Goal: Transaction & Acquisition: Purchase product/service

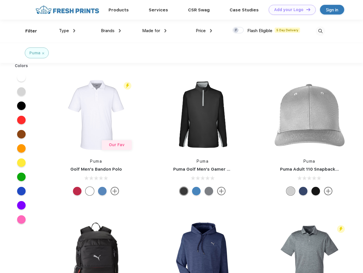
click at [290, 10] on link "Add your Logo Design Tool" at bounding box center [292, 10] width 47 height 10
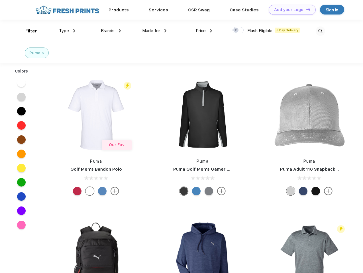
click at [0, 0] on div "Design Tool" at bounding box center [0, 0] width 0 height 0
click at [306, 9] on link "Add your Logo Design Tool" at bounding box center [292, 10] width 47 height 10
click at [27, 31] on div "Filter" at bounding box center [31, 31] width 12 height 7
click at [67, 31] on span "Type" at bounding box center [64, 30] width 10 height 5
click at [111, 31] on span "Brands" at bounding box center [108, 30] width 14 height 5
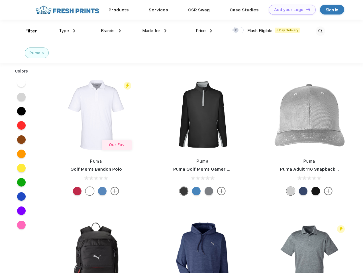
click at [154, 31] on span "Made for" at bounding box center [151, 30] width 18 height 5
click at [204, 31] on span "Price" at bounding box center [201, 30] width 10 height 5
click at [238, 30] on div at bounding box center [237, 30] width 11 height 6
click at [236, 30] on input "checkbox" at bounding box center [234, 29] width 4 height 4
click at [320, 31] on img at bounding box center [319, 30] width 9 height 9
